Goal: Ask a question

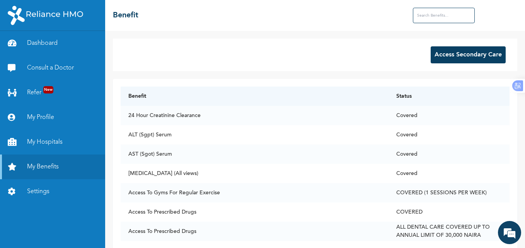
click at [431, 19] on input "text" at bounding box center [444, 15] width 62 height 15
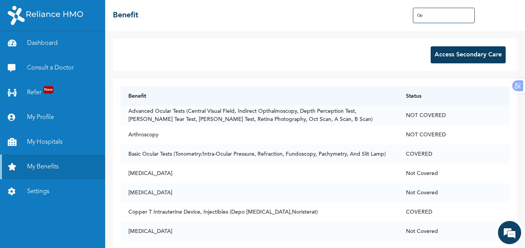
type input "O"
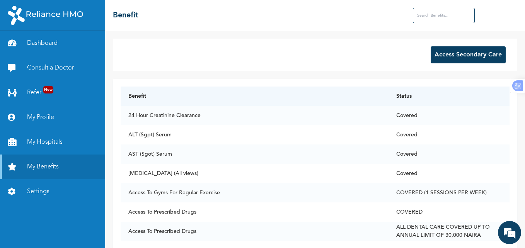
click at [441, 54] on button "Access Secondary Care" at bounding box center [467, 54] width 75 height 17
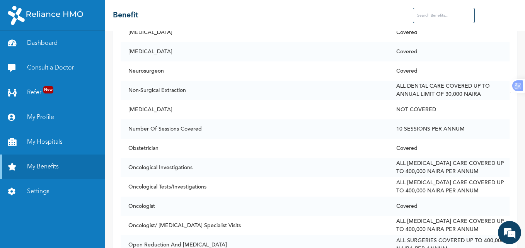
scroll to position [3650, 0]
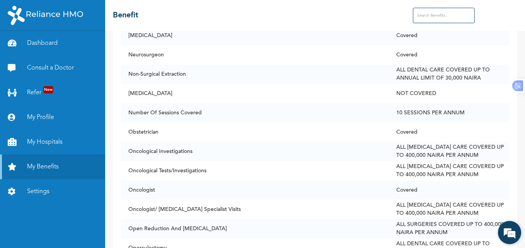
click at [505, 235] on em at bounding box center [509, 232] width 21 height 21
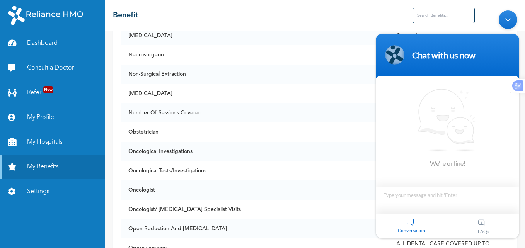
click at [414, 194] on textarea "Type your message and hit 'Enter'" at bounding box center [447, 200] width 143 height 27
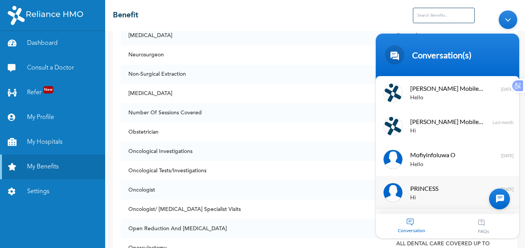
scroll to position [15, 0]
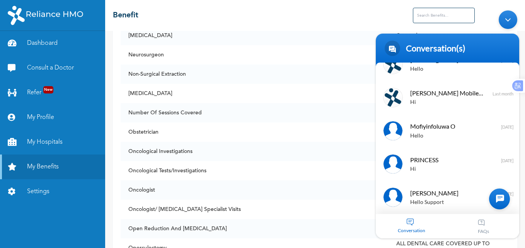
click at [499, 201] on div at bounding box center [499, 199] width 21 height 21
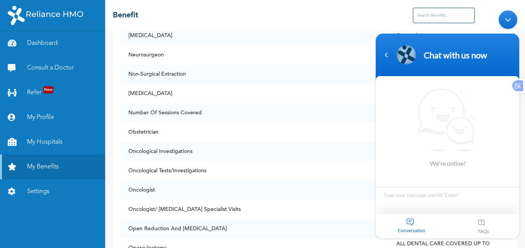
click at [415, 199] on textarea "Type your message and hit 'Enter'" at bounding box center [447, 200] width 143 height 27
type textarea "Hello"
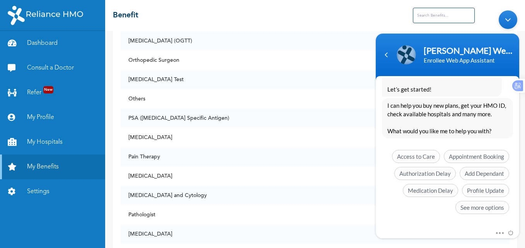
scroll to position [3915, 0]
click at [466, 212] on span "See more options" at bounding box center [482, 207] width 54 height 13
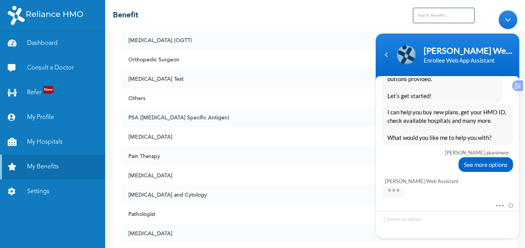
scroll to position [260, 0]
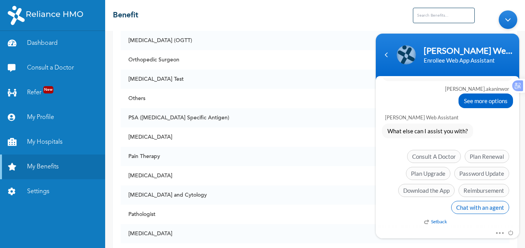
click at [470, 209] on span "Chat with an agent" at bounding box center [480, 207] width 58 height 13
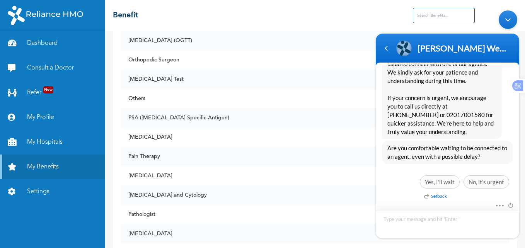
scroll to position [398, 0]
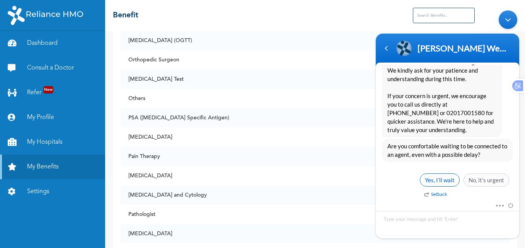
click at [434, 178] on span "Yes, I’ll wait" at bounding box center [440, 179] width 40 height 13
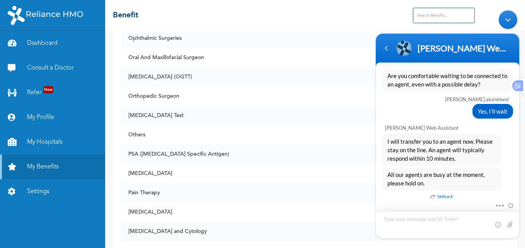
scroll to position [3879, 0]
